Goal: Task Accomplishment & Management: Manage account settings

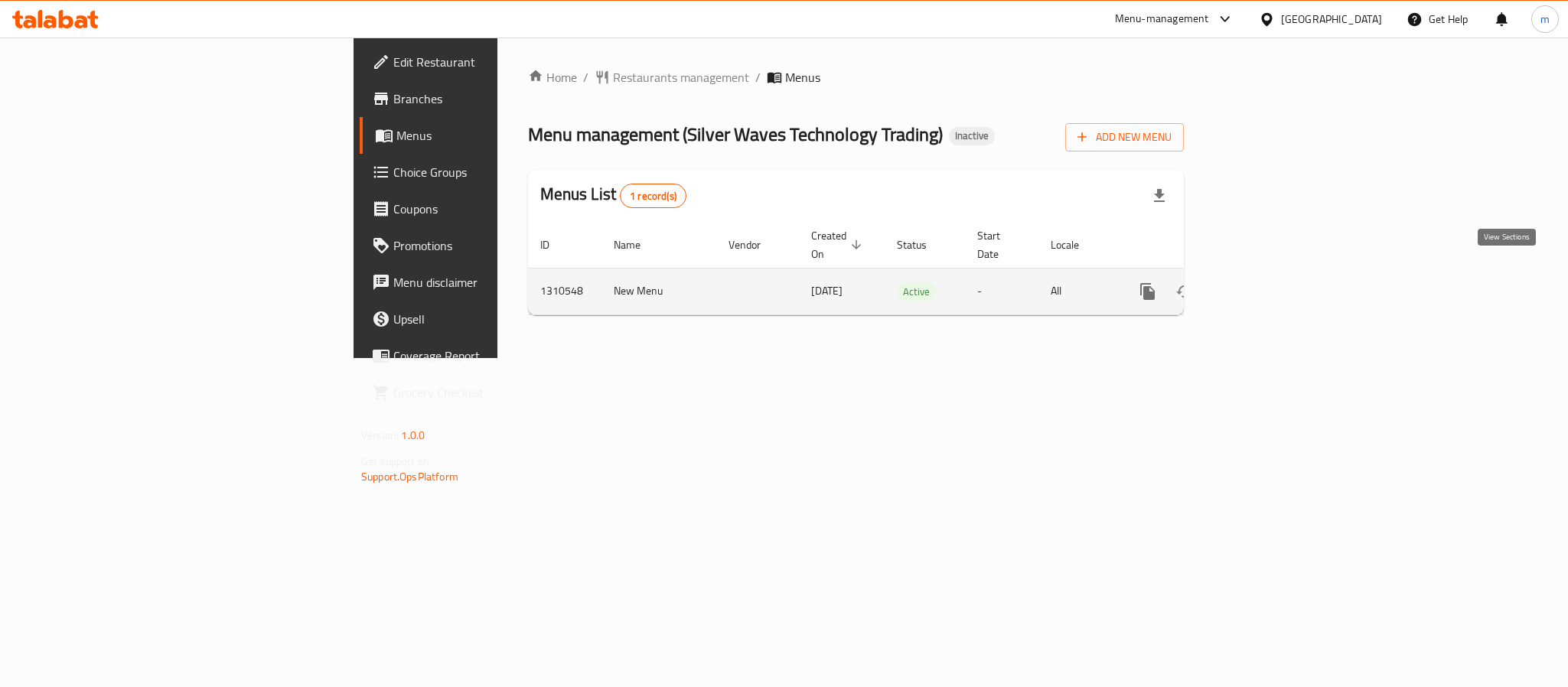
click at [1267, 282] on icon "enhanced table" at bounding box center [1258, 291] width 18 height 18
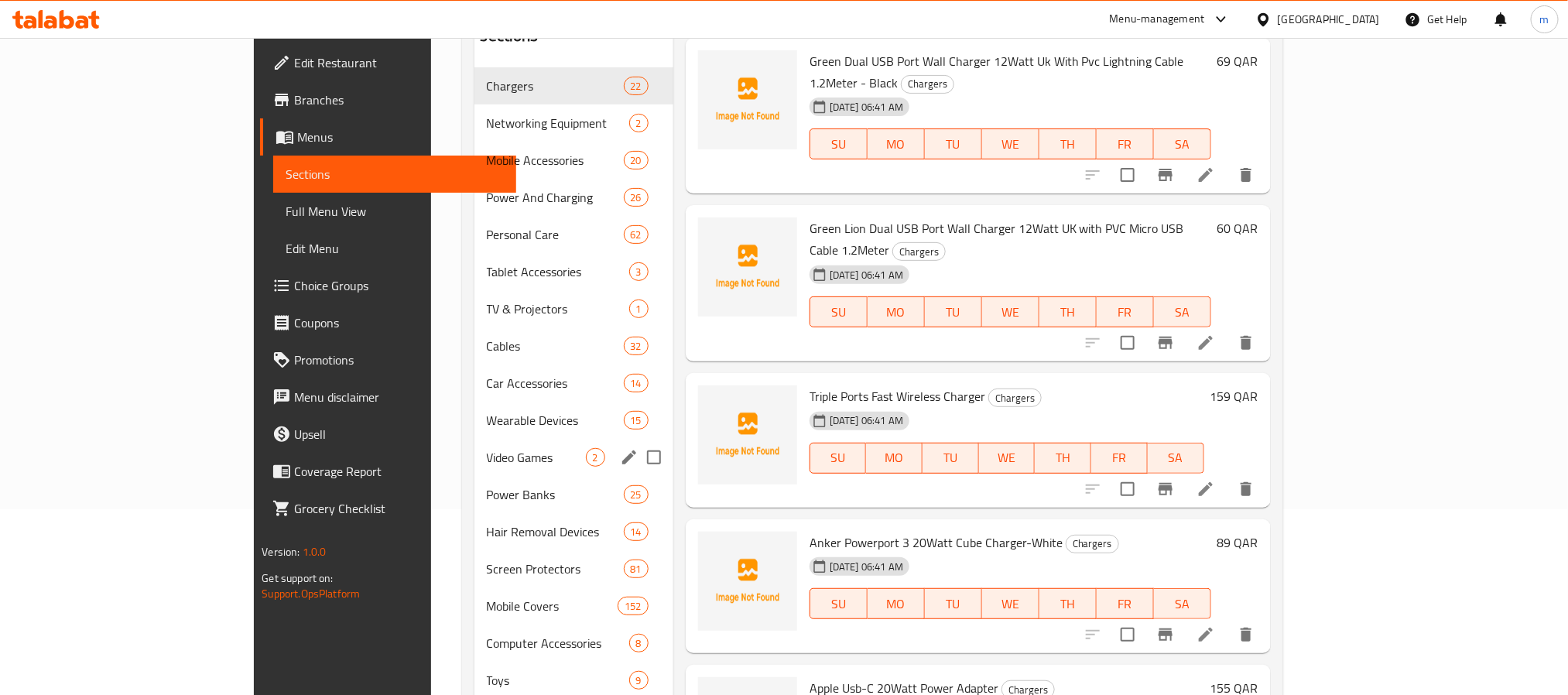
scroll to position [232, 0]
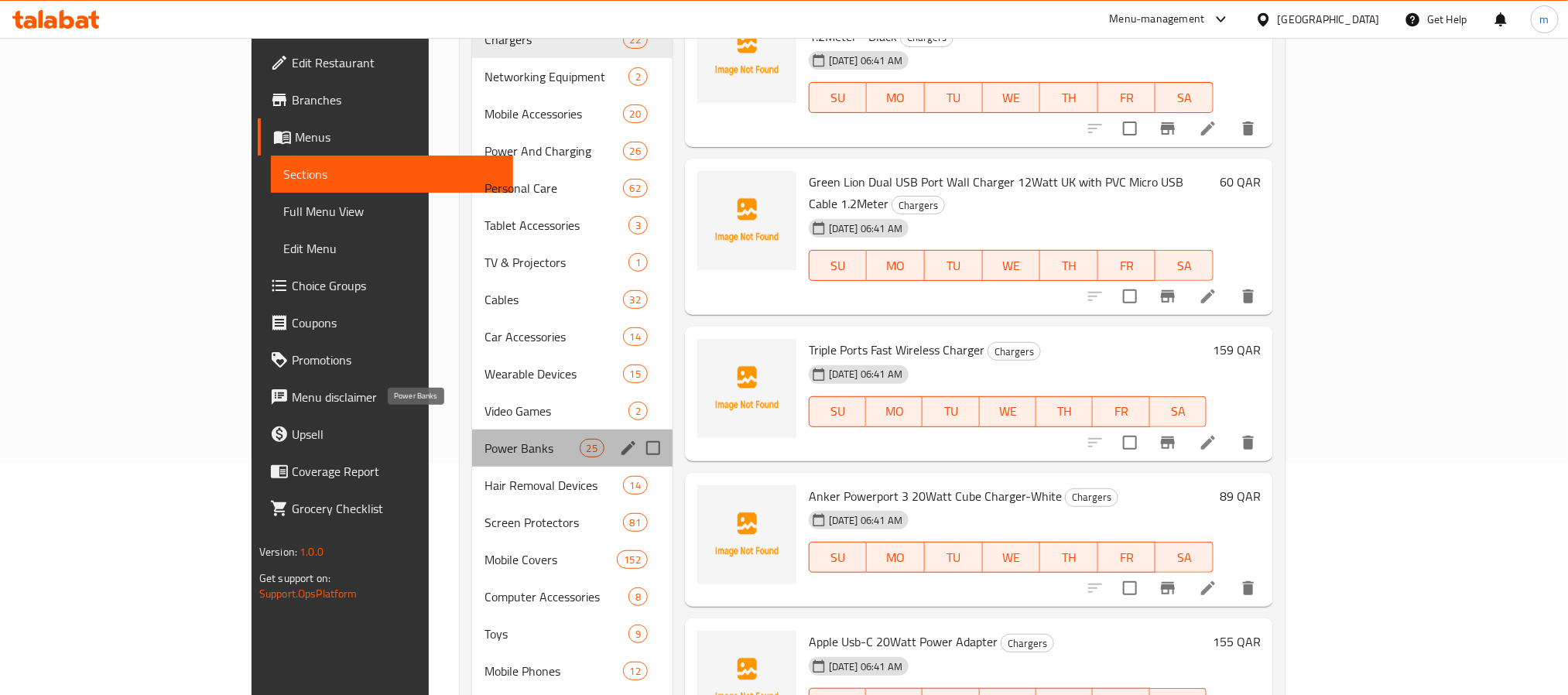
click at [484, 438] on span "Power Banks" at bounding box center [531, 448] width 94 height 19
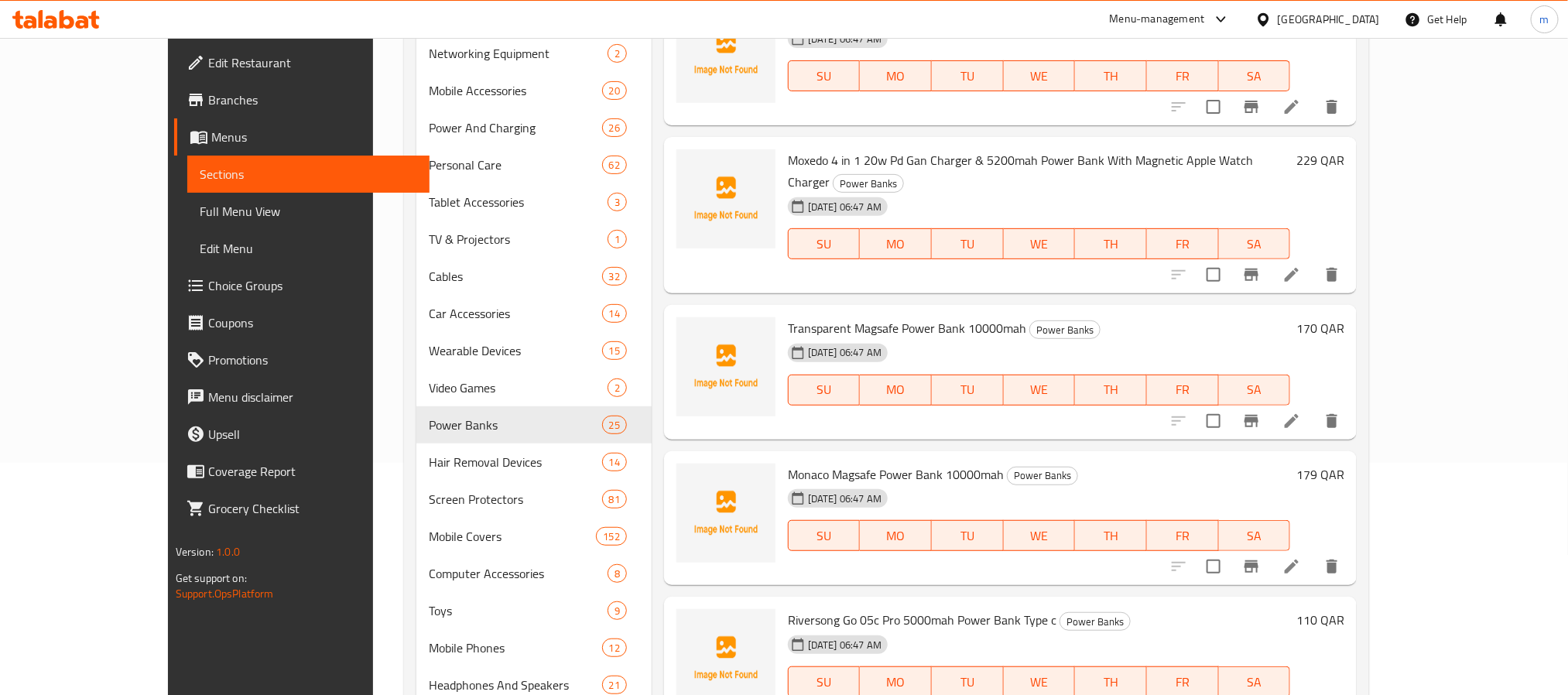
click at [1369, 356] on div "Menu sections Chargers 22 Networking Equipment 2 Mobile Accessories 20 Power An…" at bounding box center [886, 454] width 965 height 1053
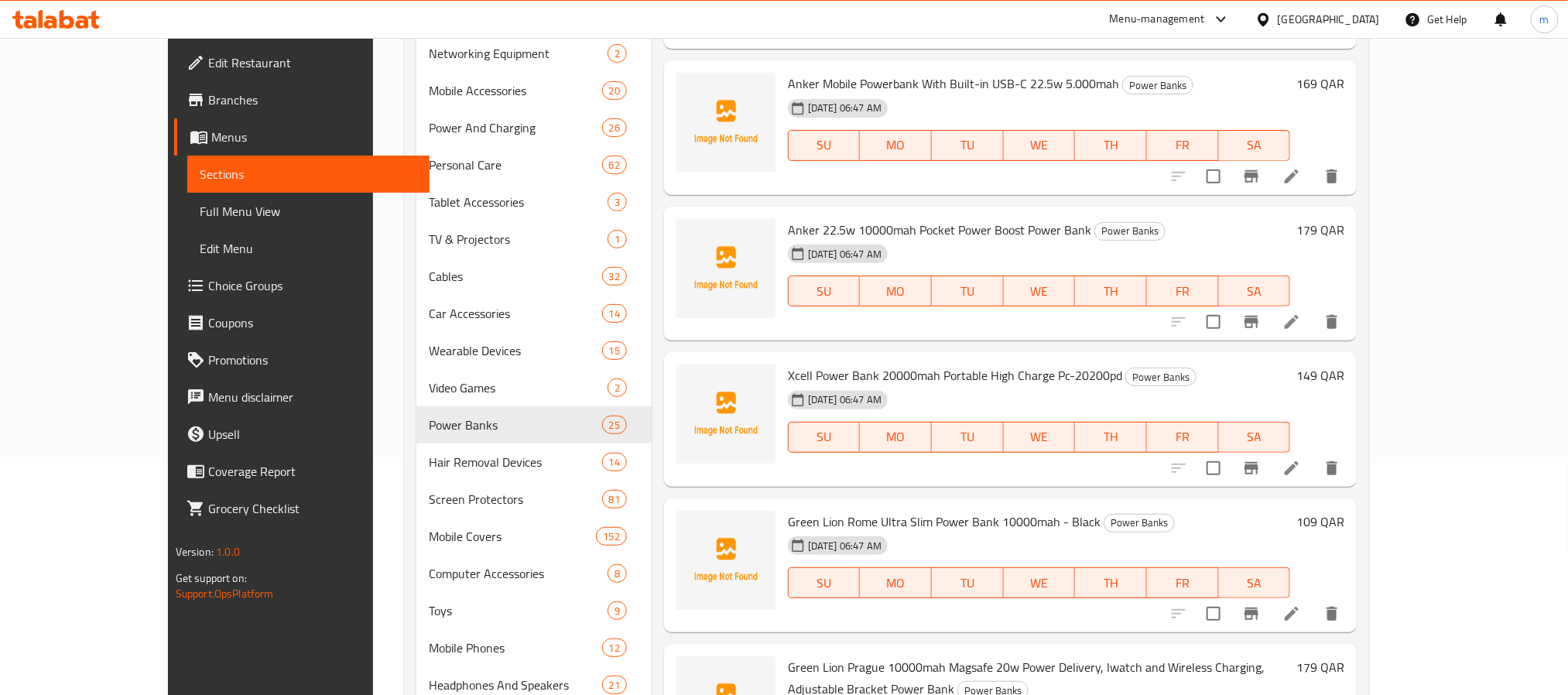
click at [187, 197] on link "Full Menu View" at bounding box center [308, 211] width 242 height 37
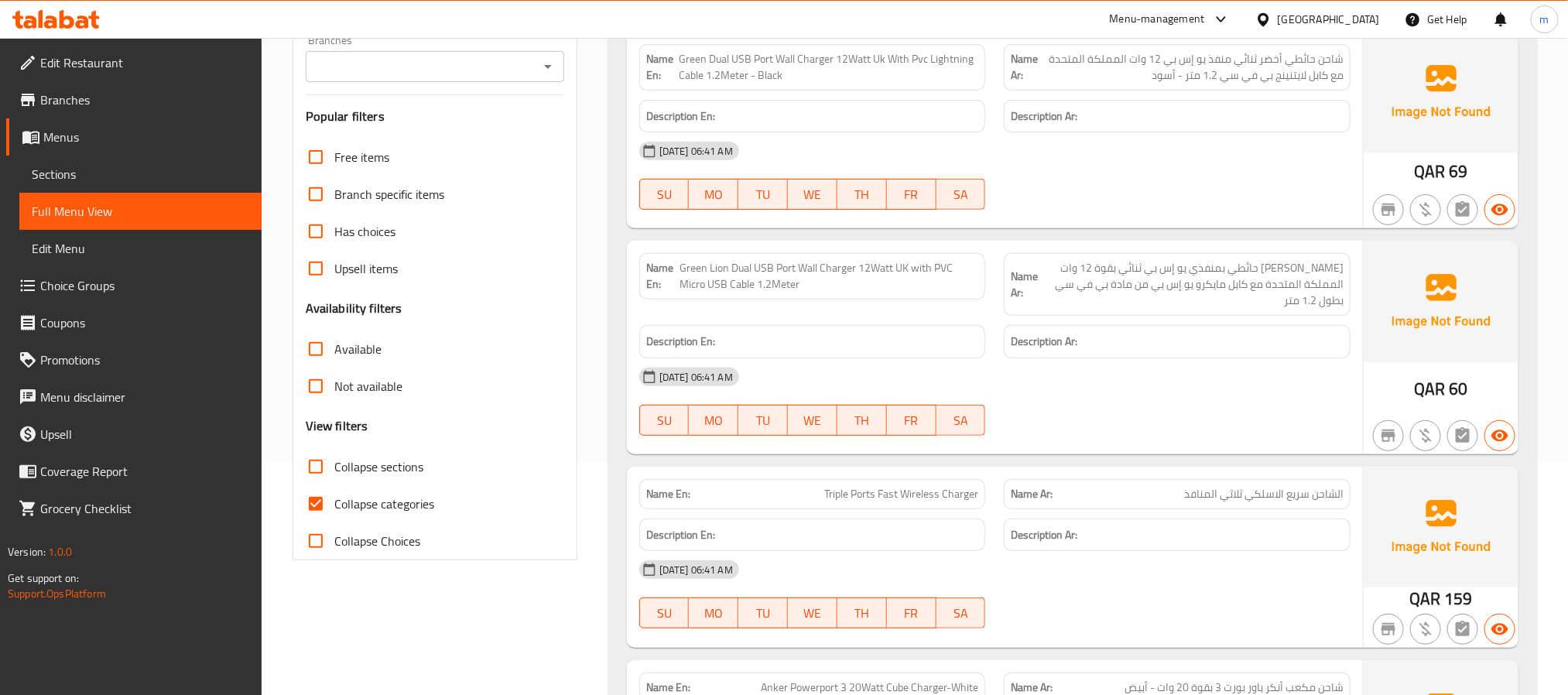
click at [364, 469] on span "Collapse sections" at bounding box center [379, 466] width 89 height 19
click at [334, 469] on input "Collapse sections" at bounding box center [316, 466] width 37 height 37
checkbox input "true"
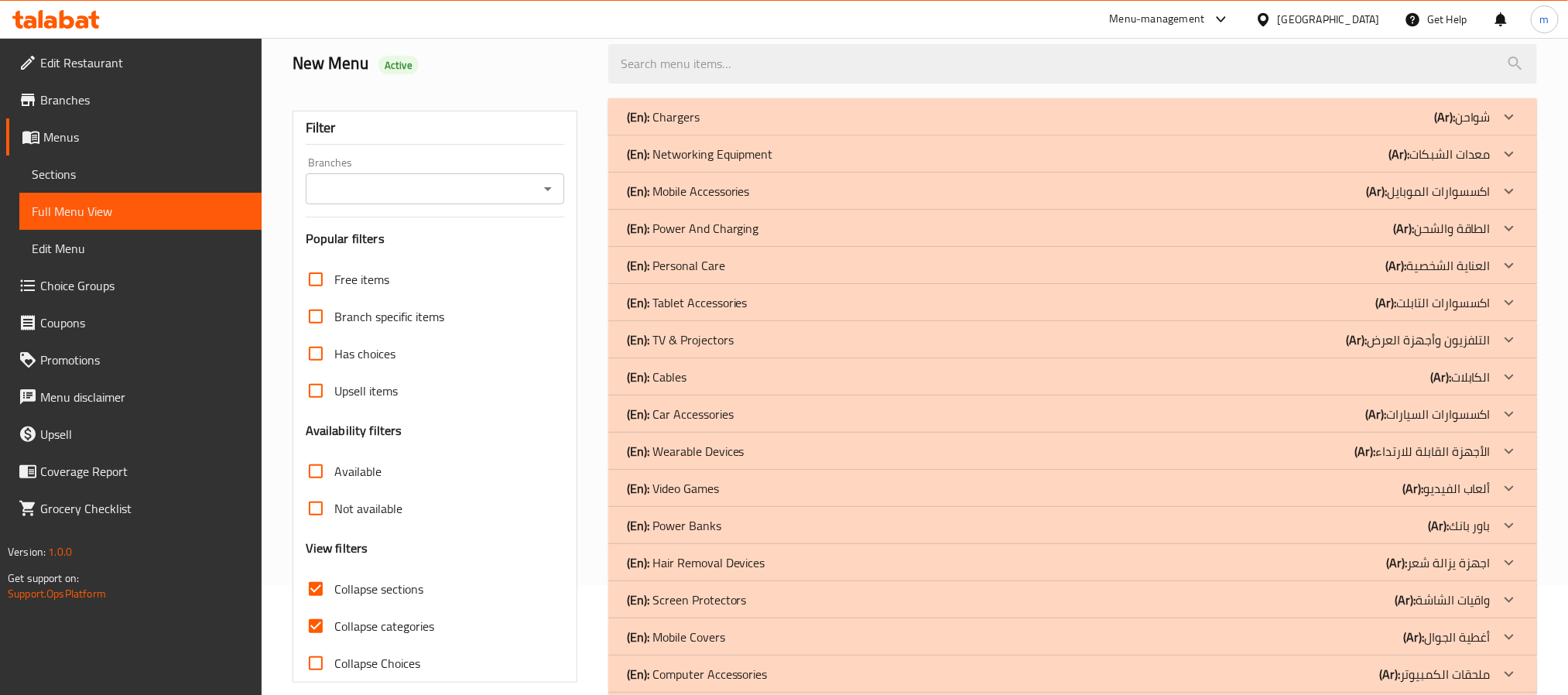
scroll to position [116, 0]
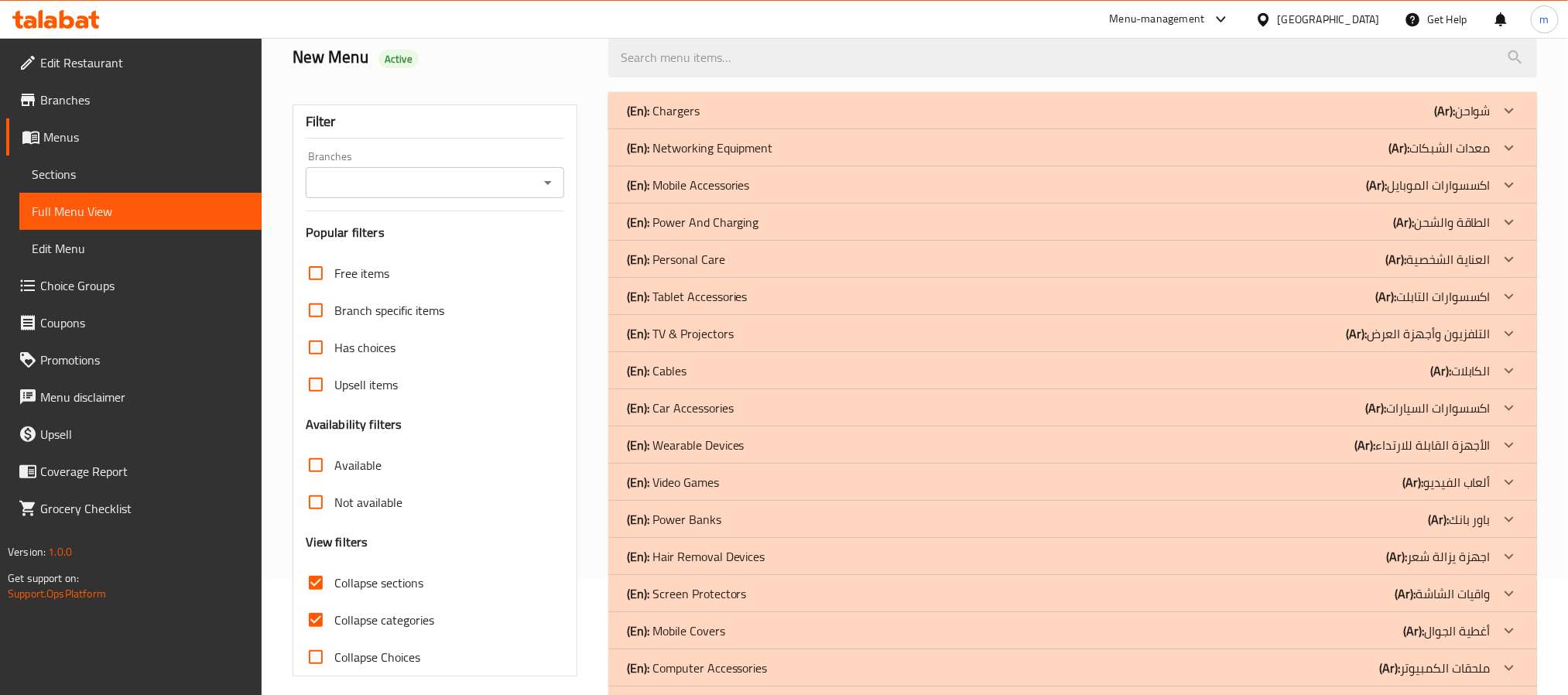
click at [783, 520] on div "(En): Power Banks (Ar): باور بانك" at bounding box center [1059, 519] width 864 height 19
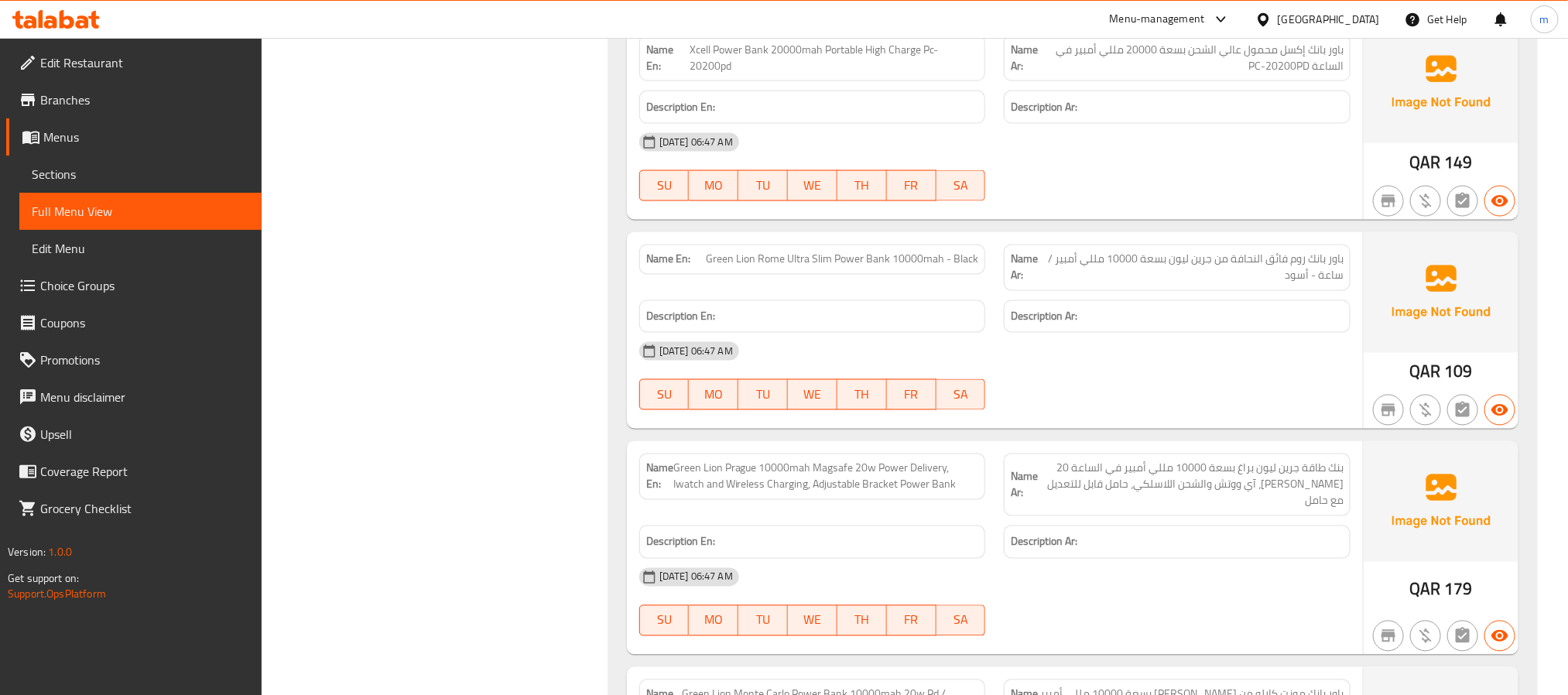
scroll to position [4546, 0]
